Goal: Transaction & Acquisition: Purchase product/service

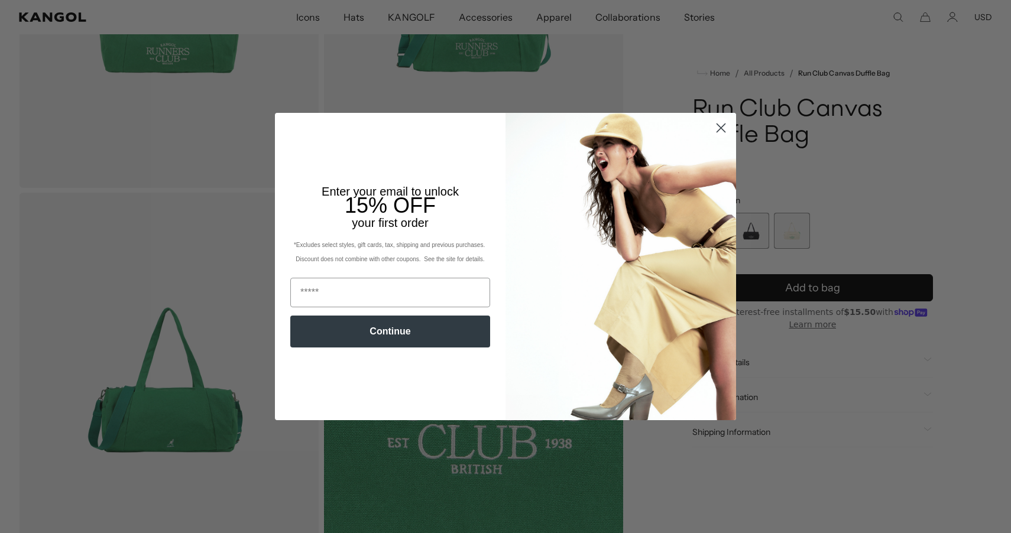
click at [723, 123] on circle "Close dialog" at bounding box center [722, 128] width 20 height 20
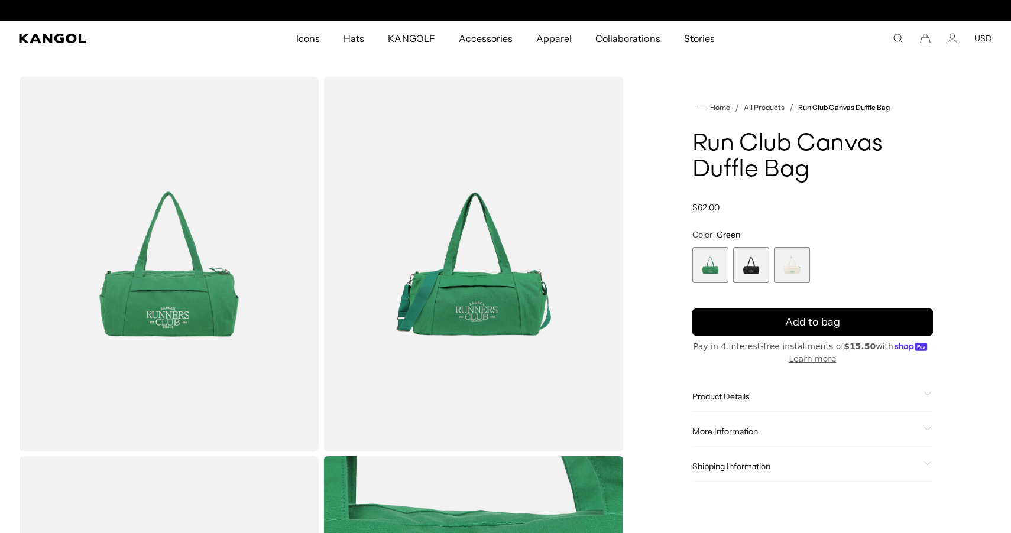
click at [752, 264] on span "2 of 3" at bounding box center [751, 265] width 36 height 36
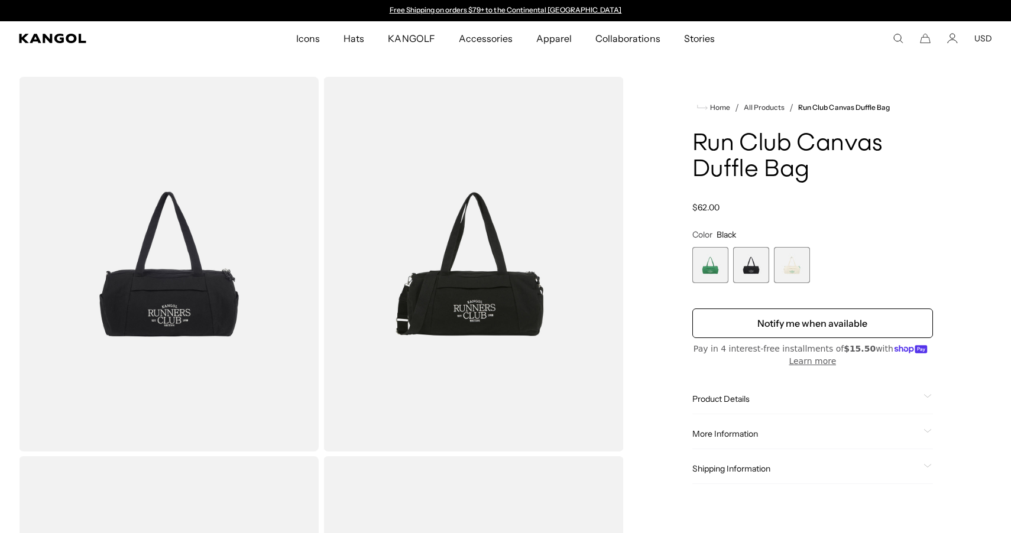
click at [803, 259] on span "3 of 3" at bounding box center [792, 265] width 36 height 36
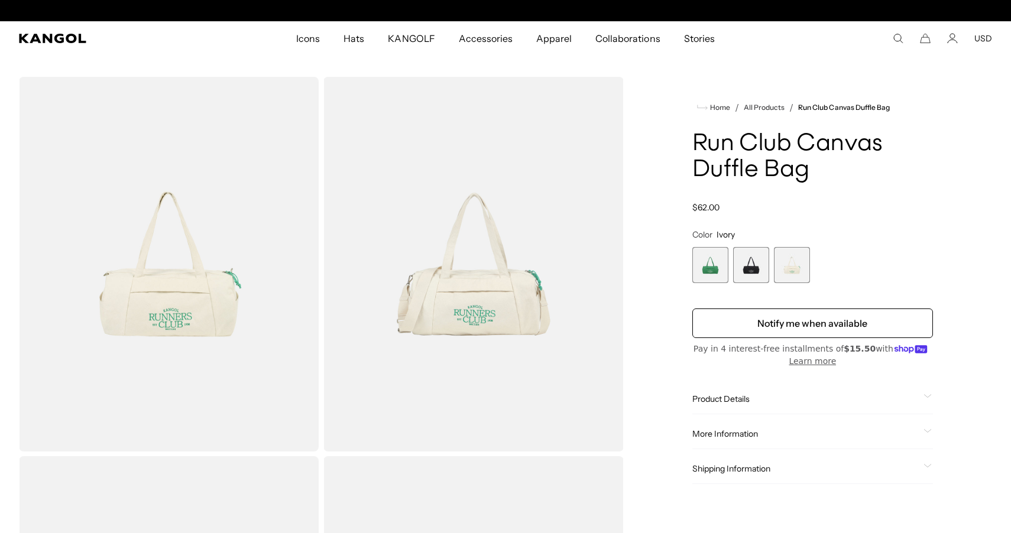
scroll to position [0, 244]
click at [746, 256] on span "2 of 3" at bounding box center [751, 265] width 36 height 36
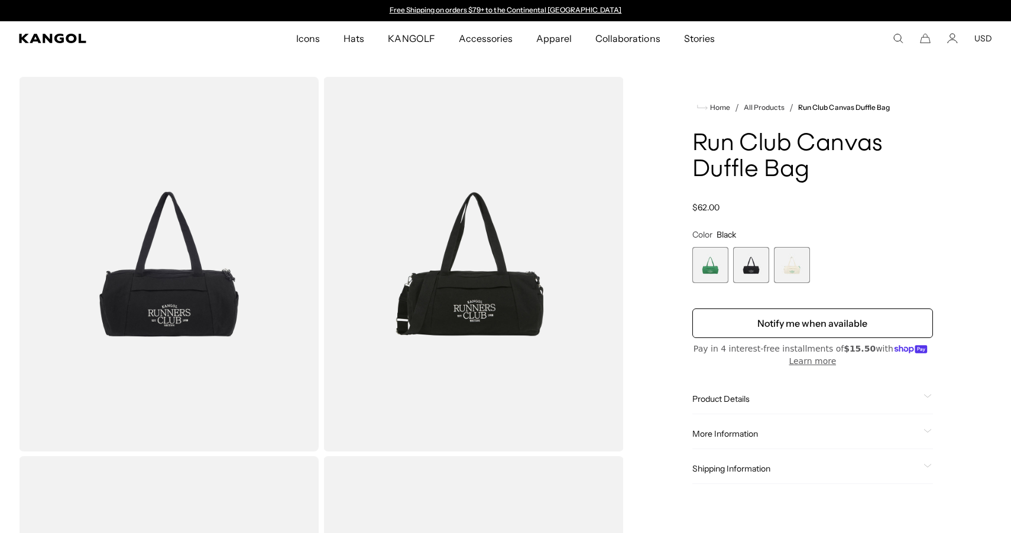
click at [755, 261] on span "2 of 3" at bounding box center [751, 265] width 36 height 36
click at [709, 263] on span "1 of 3" at bounding box center [711, 265] width 36 height 36
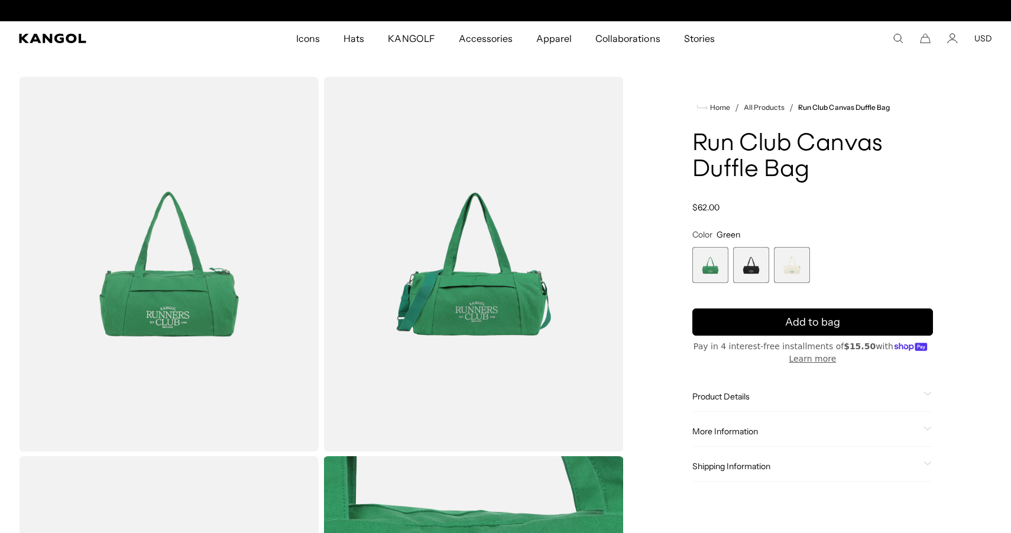
scroll to position [0, 244]
click at [747, 262] on span "2 of 3" at bounding box center [751, 265] width 36 height 36
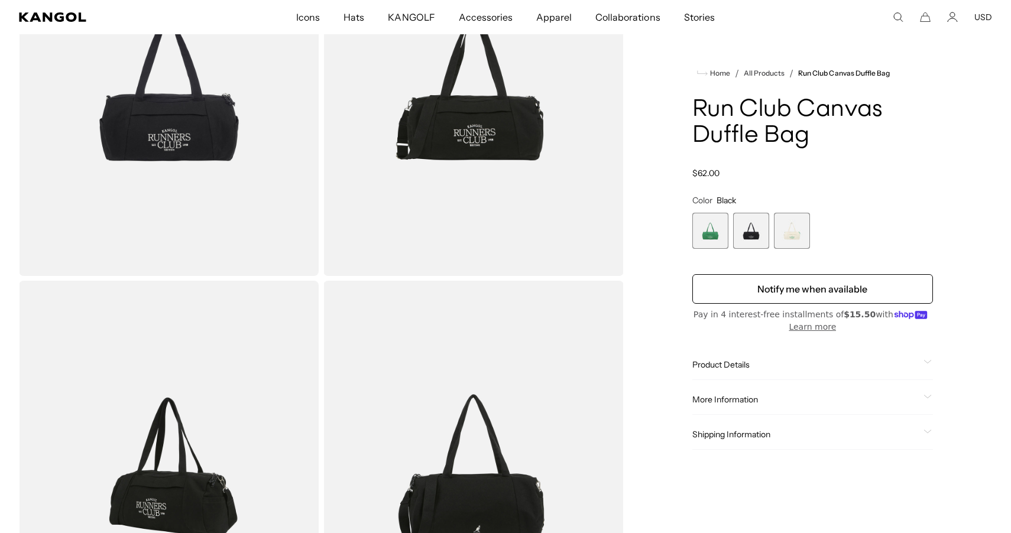
scroll to position [323, 0]
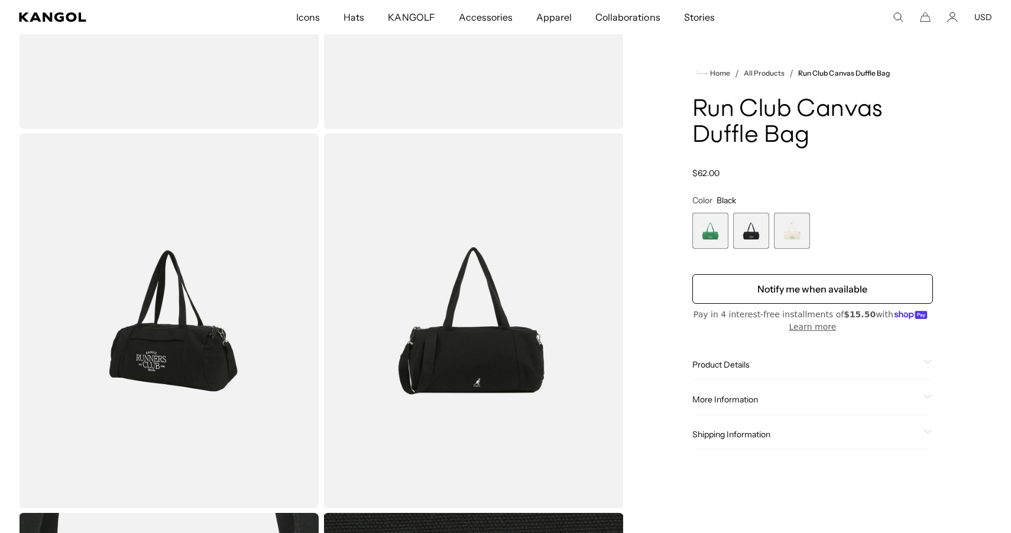
click at [791, 240] on span "3 of 3" at bounding box center [792, 231] width 36 height 36
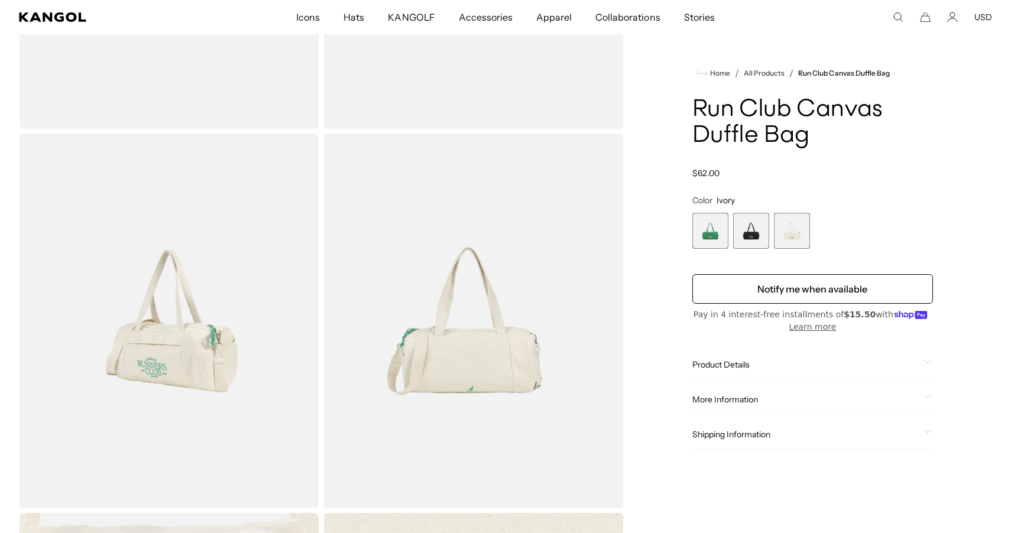
click at [753, 229] on span "2 of 3" at bounding box center [751, 231] width 36 height 36
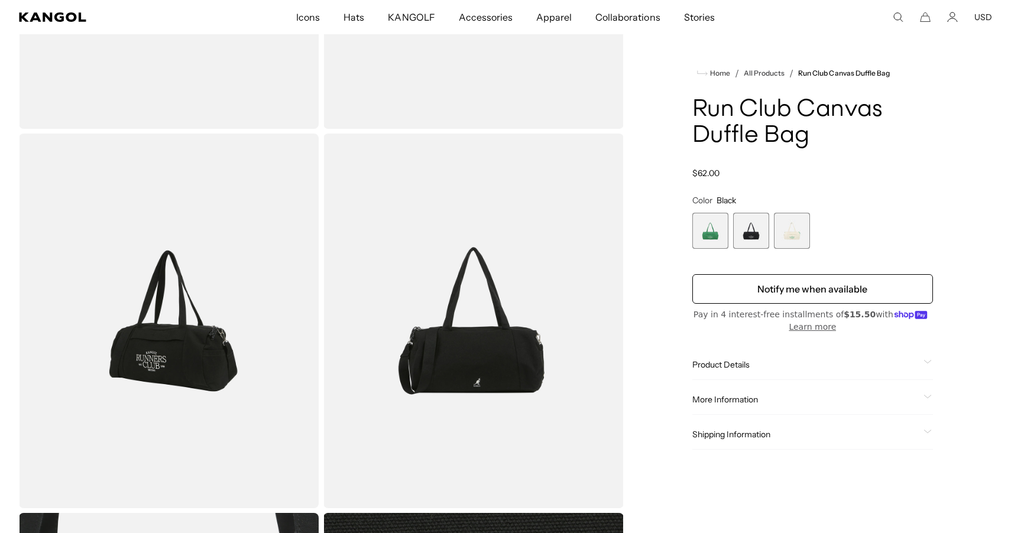
click at [721, 219] on span "1 of 3" at bounding box center [711, 231] width 36 height 36
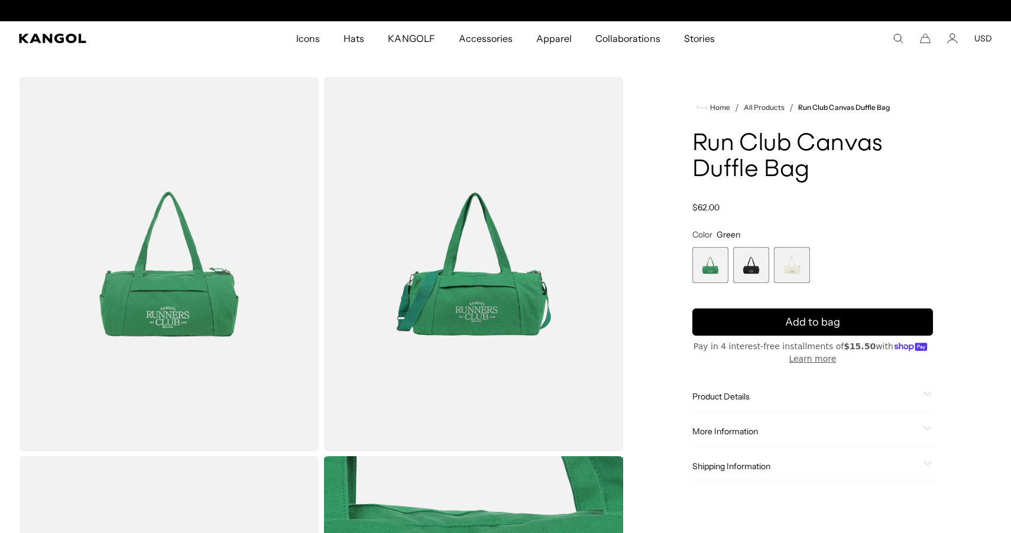
scroll to position [0, 244]
click at [755, 271] on span "2 of 3" at bounding box center [751, 265] width 36 height 36
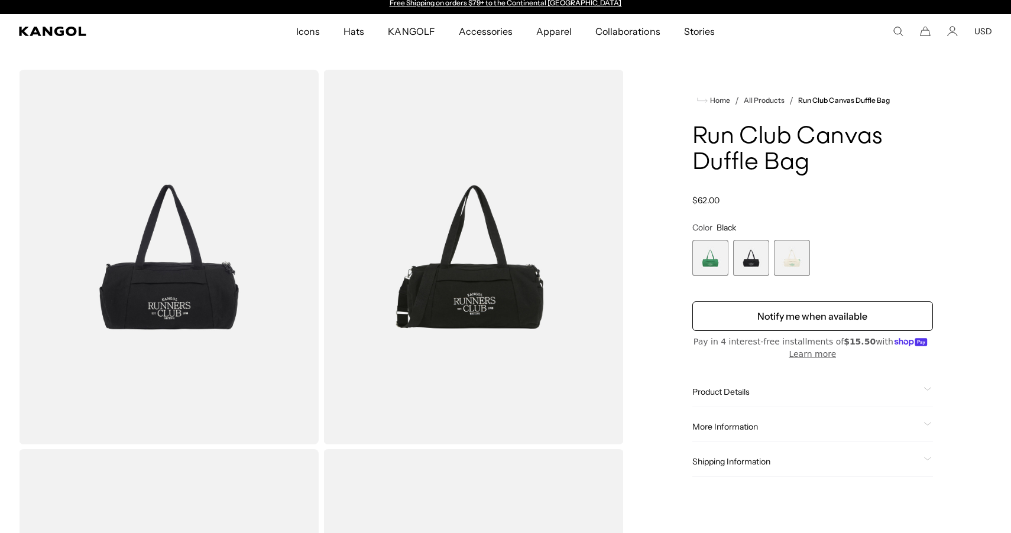
click at [783, 268] on span "3 of 3" at bounding box center [792, 258] width 36 height 36
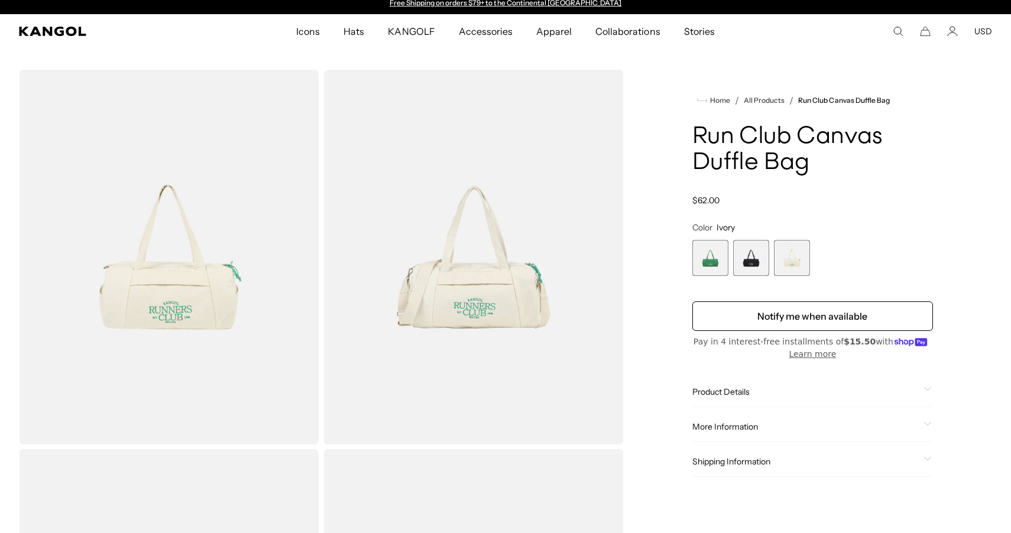
click at [752, 269] on span "2 of 3" at bounding box center [751, 258] width 36 height 36
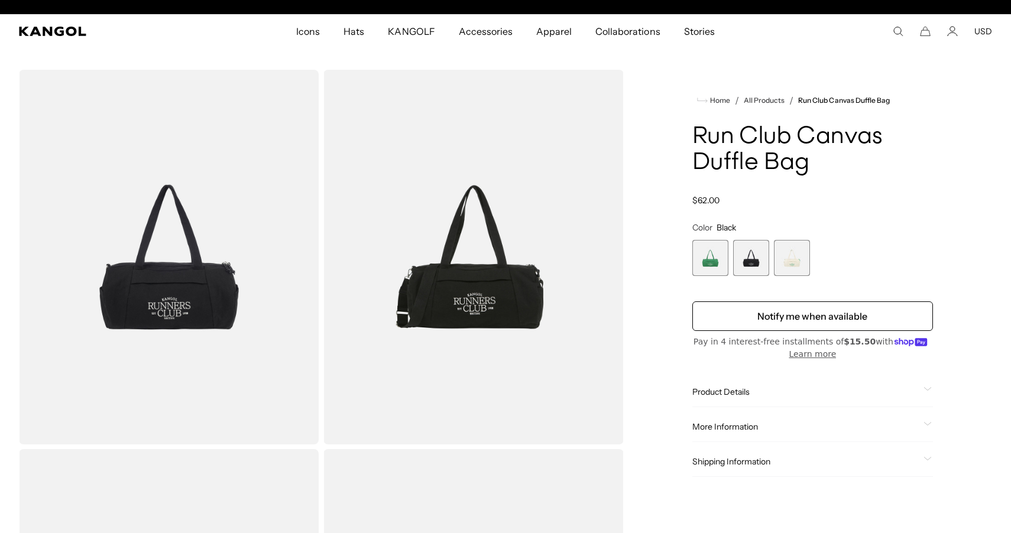
scroll to position [0, 244]
click at [714, 269] on span "1 of 3" at bounding box center [711, 258] width 36 height 36
